Goal: Navigation & Orientation: Find specific page/section

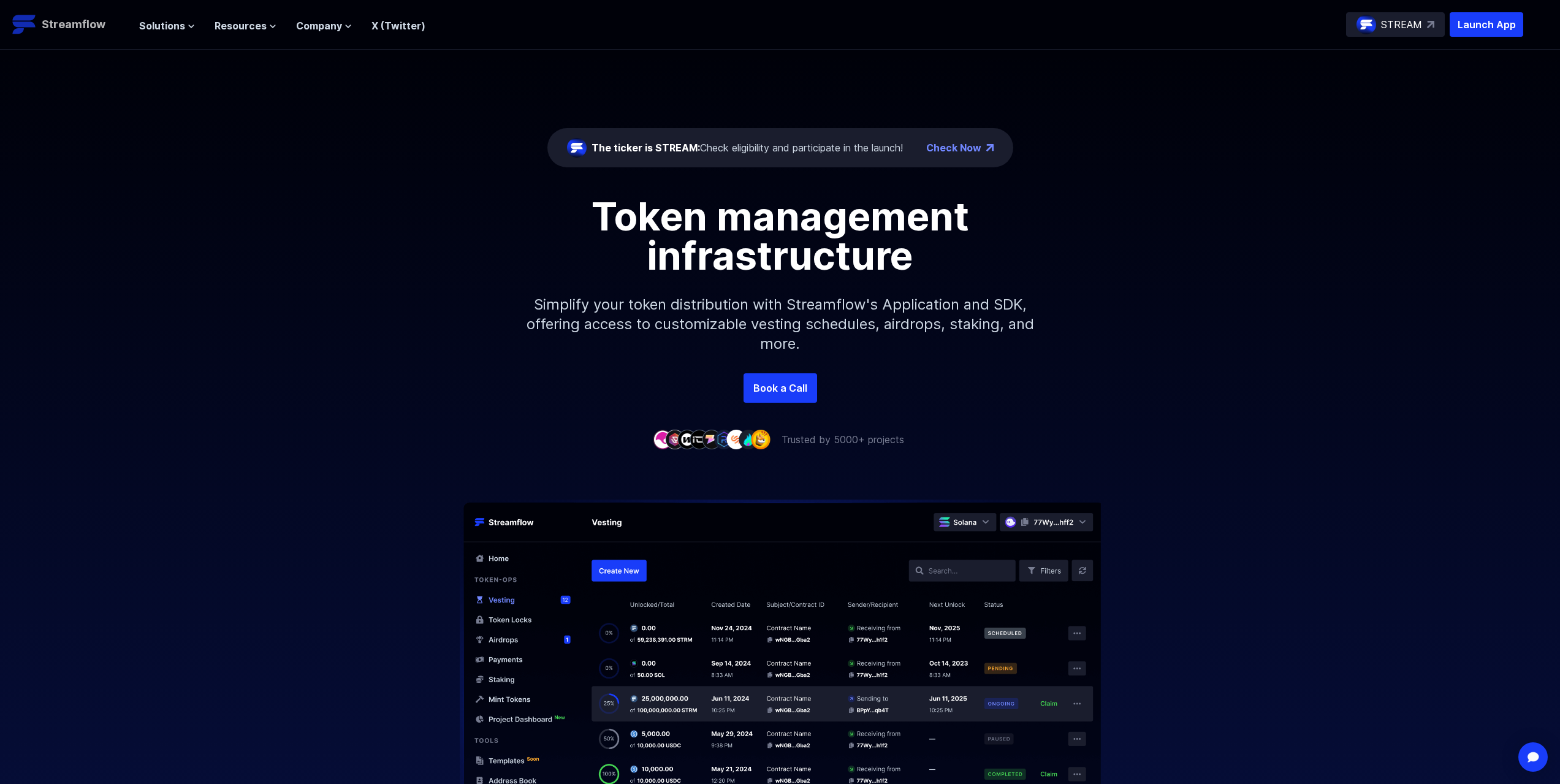
click at [89, 26] on p "Streamflow" at bounding box center [73, 24] width 64 height 17
click at [1431, 35] on div "STREAM" at bounding box center [1395, 24] width 98 height 24
click at [1410, 31] on p "STREAM" at bounding box center [1401, 24] width 41 height 15
